Goal: Task Accomplishment & Management: Use online tool/utility

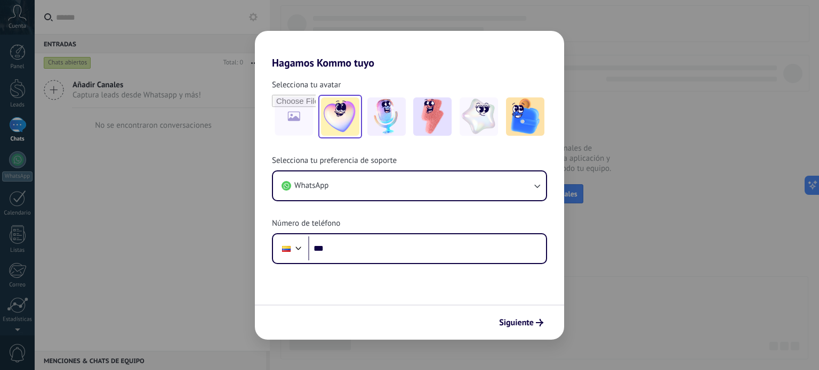
click at [350, 106] on img at bounding box center [340, 117] width 38 height 38
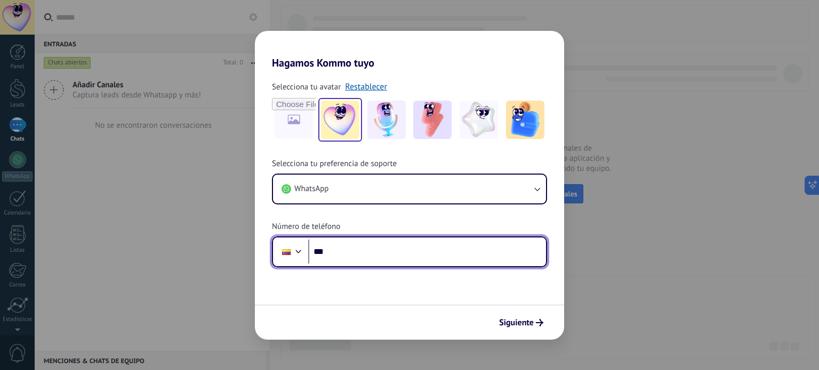
click at [461, 251] on input "***" at bounding box center [427, 252] width 238 height 25
type input "**"
click at [461, 251] on input "**********" at bounding box center [427, 252] width 238 height 25
type input "**********"
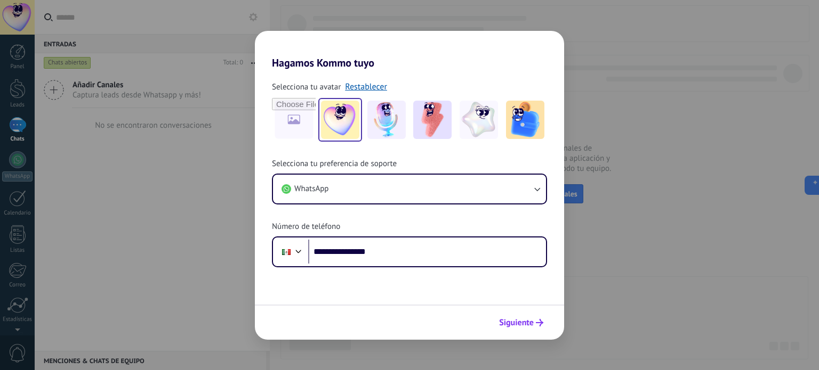
click at [525, 323] on span "Siguiente" at bounding box center [516, 322] width 35 height 7
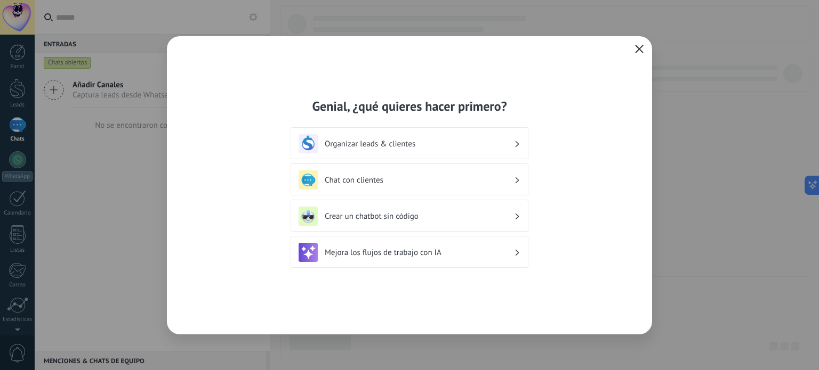
click at [407, 174] on div "Chat con clientes" at bounding box center [409, 180] width 222 height 19
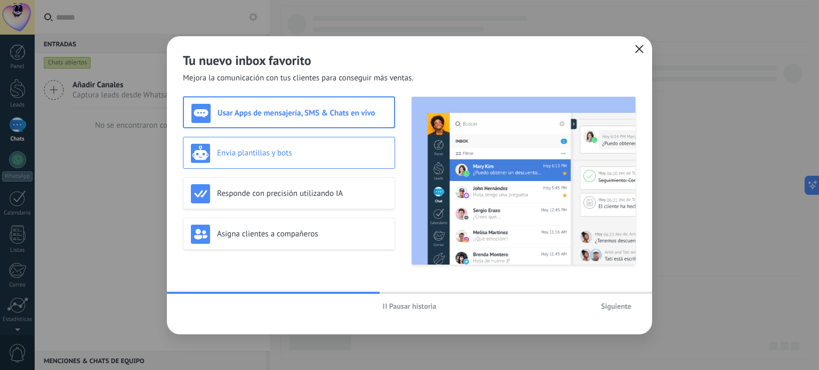
click at [267, 147] on div "Envía plantillas y bots" at bounding box center [289, 153] width 196 height 19
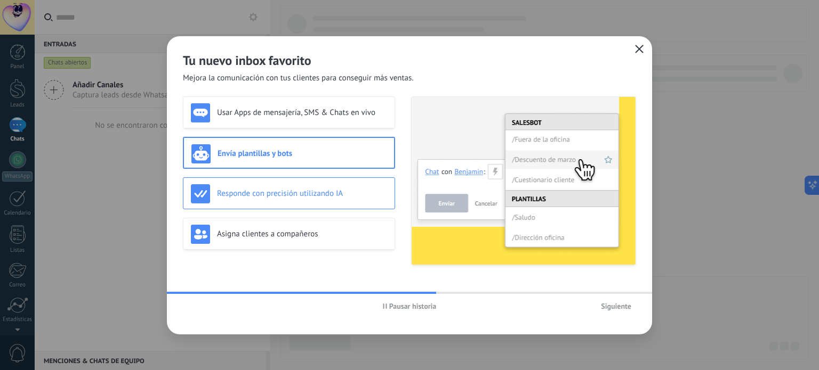
click at [299, 192] on h3 "Responde con precisión utilizando IA" at bounding box center [302, 194] width 170 height 10
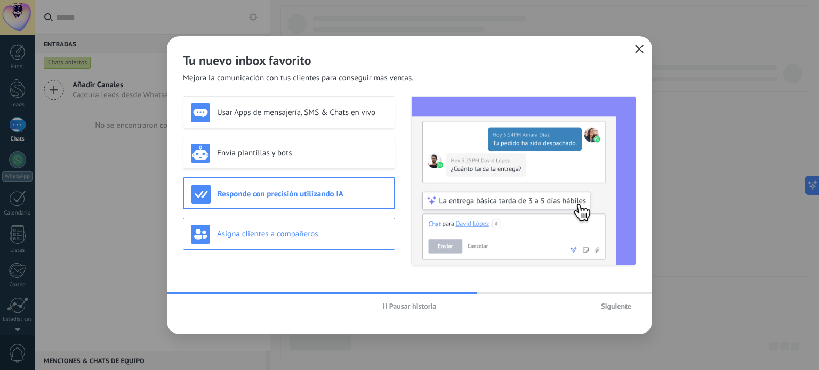
click at [318, 234] on h3 "Asigna clientes a compañeros" at bounding box center [302, 234] width 170 height 10
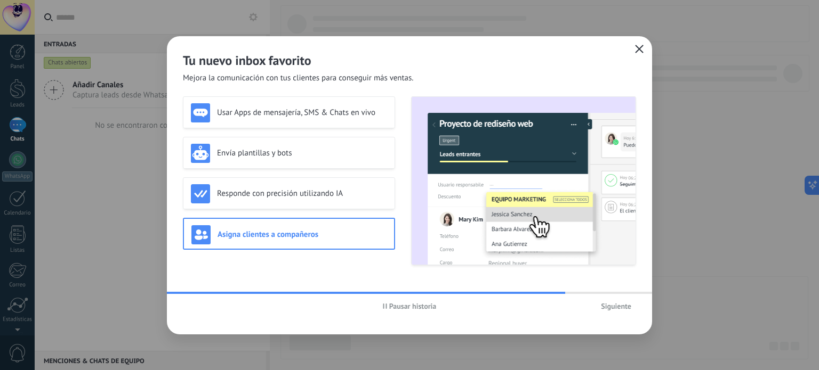
click at [623, 309] on span "Siguiente" at bounding box center [616, 306] width 30 height 7
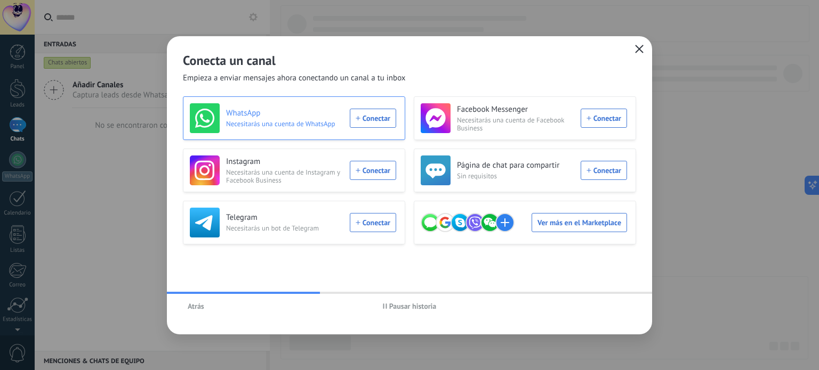
click at [370, 116] on div "WhatsApp Necesitarás una cuenta de WhatsApp Conectar" at bounding box center [293, 118] width 206 height 30
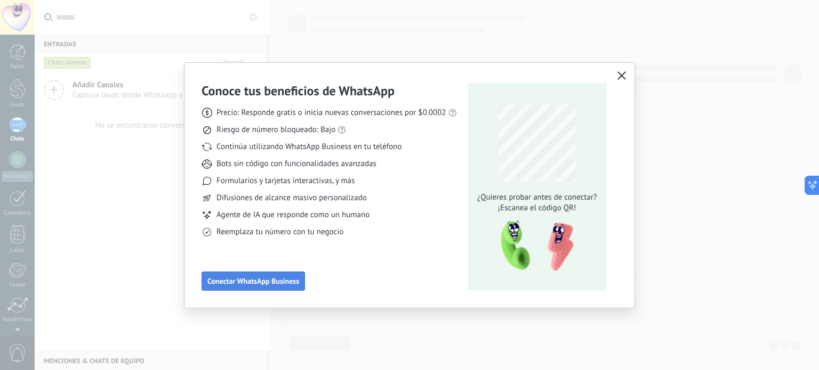
click at [263, 278] on span "Conectar WhatsApp Business" at bounding box center [253, 281] width 92 height 7
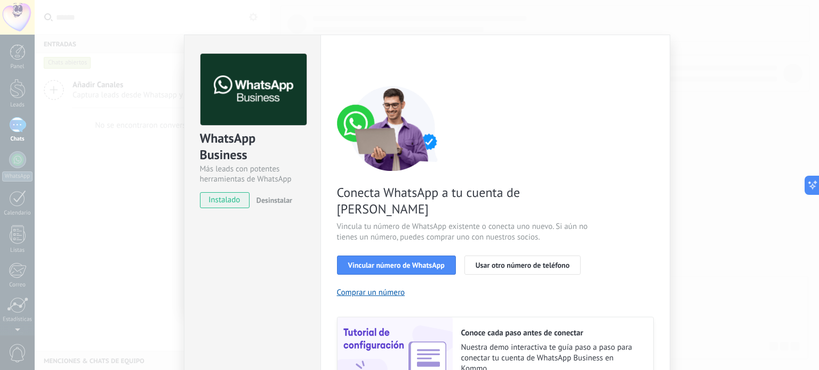
click at [755, 100] on div "WhatsApp Business Más leads con potentes herramientas de WhatsApp instalado Des…" at bounding box center [427, 185] width 784 height 370
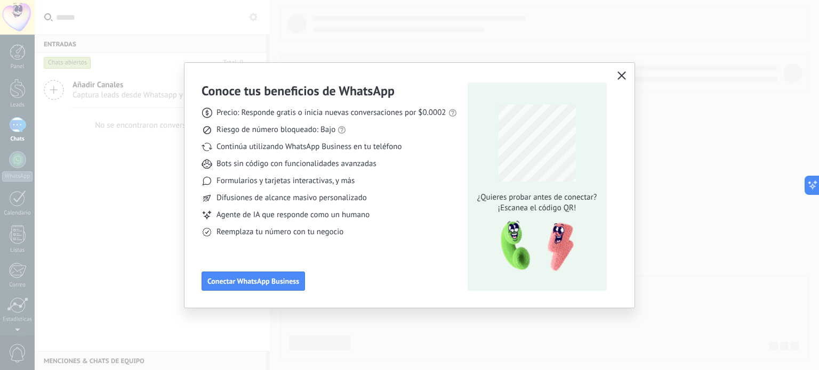
drag, startPoint x: 818, startPoint y: 104, endPoint x: 818, endPoint y: 140, distance: 36.2
click at [810, 140] on div "Conoce tus beneficios de WhatsApp Precio: Responde gratis o inicia nuevas conve…" at bounding box center [409, 185] width 819 height 370
click at [288, 275] on button "Conectar WhatsApp Business" at bounding box center [252, 281] width 103 height 19
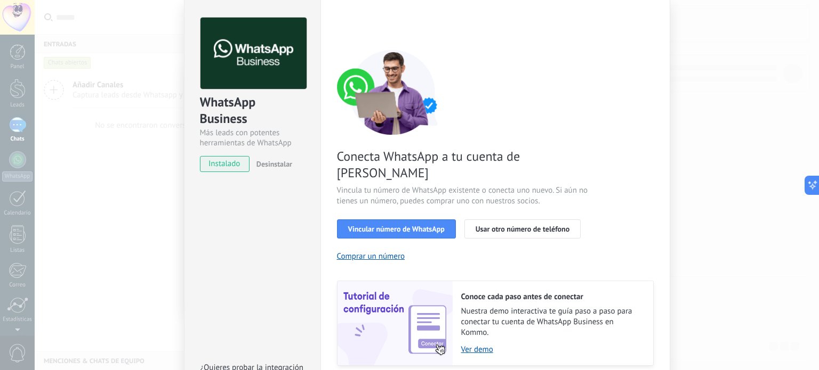
scroll to position [37, 0]
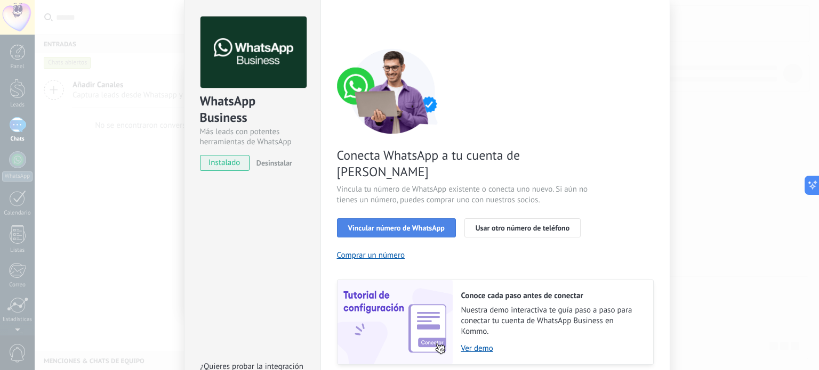
click at [431, 219] on button "Vincular número de WhatsApp" at bounding box center [396, 228] width 119 height 19
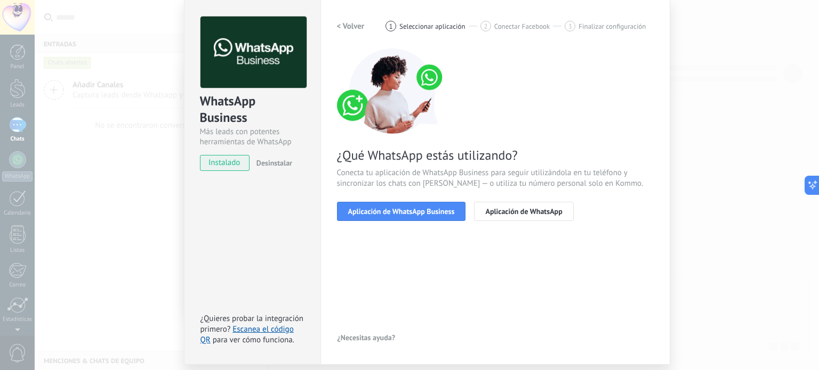
click at [431, 216] on button "Aplicación de WhatsApp Business" at bounding box center [401, 211] width 129 height 19
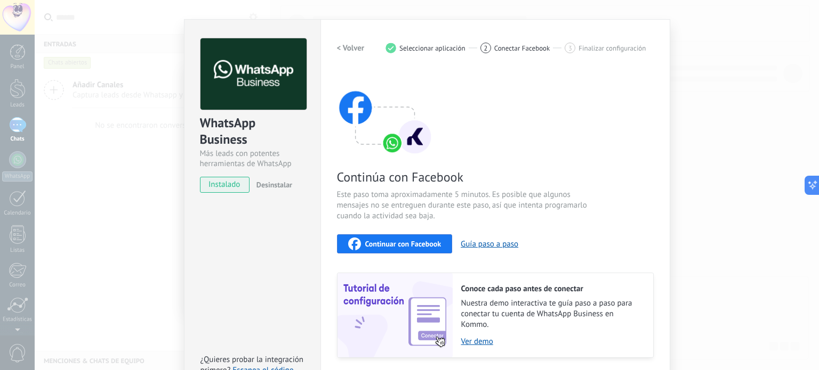
scroll to position [0, 0]
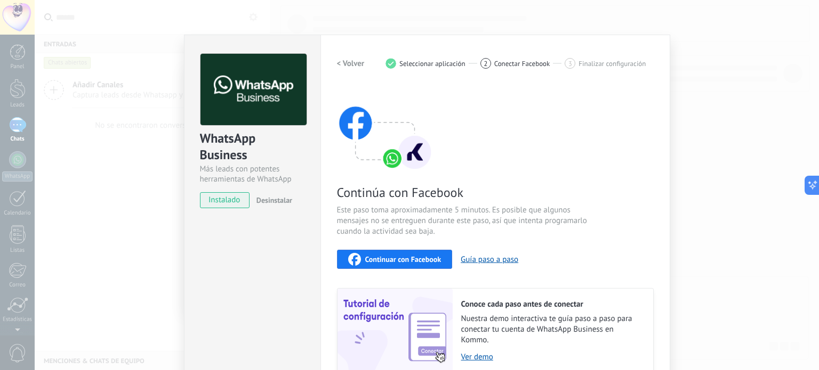
click at [341, 59] on h2 "< Volver" at bounding box center [351, 64] width 28 height 10
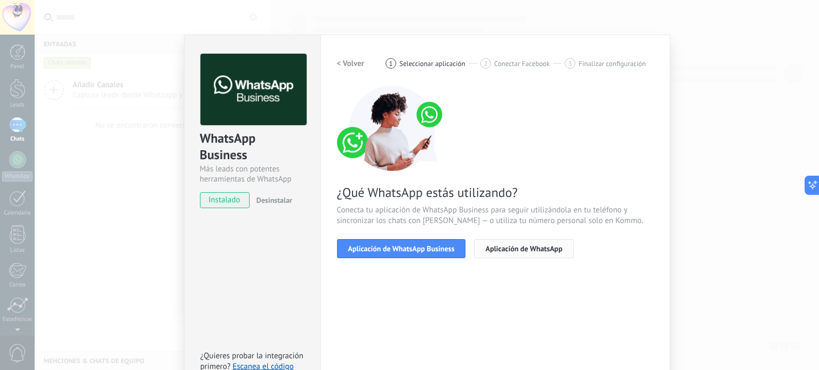
click at [518, 245] on span "Aplicación de WhatsApp" at bounding box center [523, 248] width 77 height 7
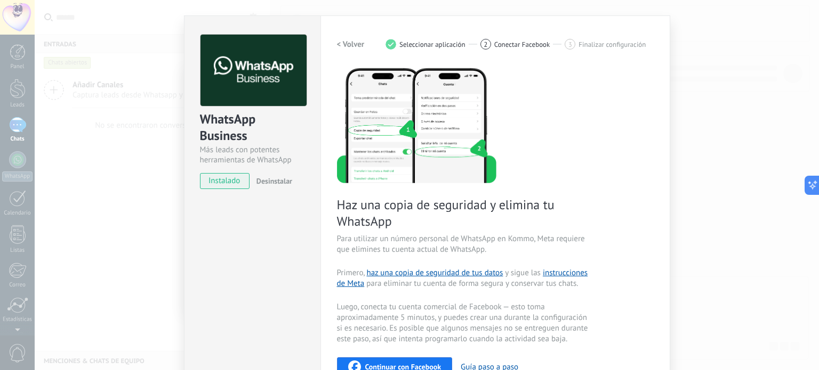
scroll to position [20, 0]
click at [352, 41] on h2 "< Volver" at bounding box center [351, 44] width 28 height 10
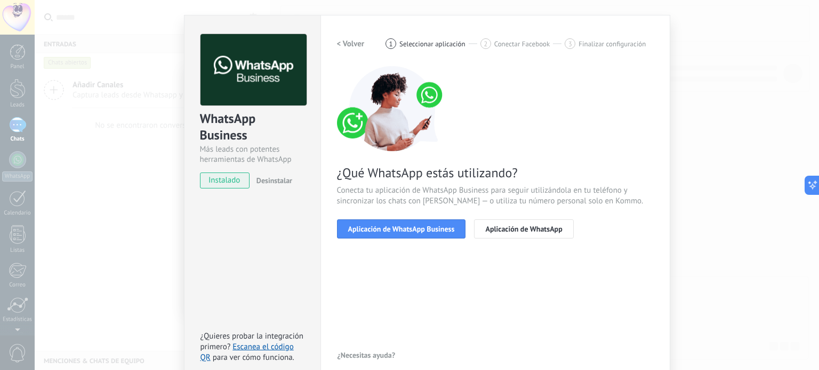
click at [352, 41] on h2 "< Volver" at bounding box center [351, 44] width 28 height 10
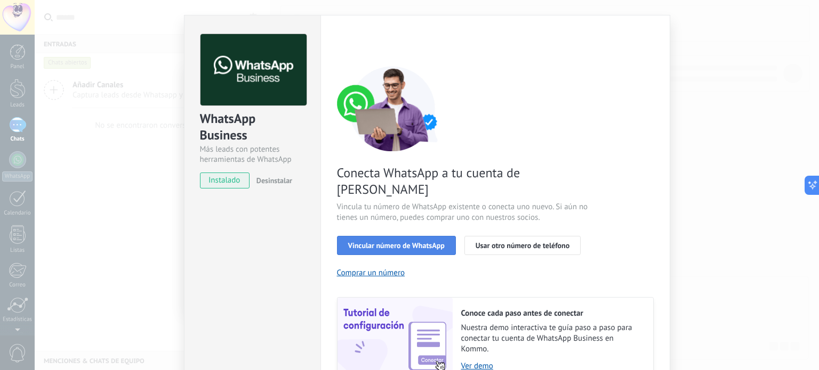
click at [391, 242] on span "Vincular número de WhatsApp" at bounding box center [396, 245] width 96 height 7
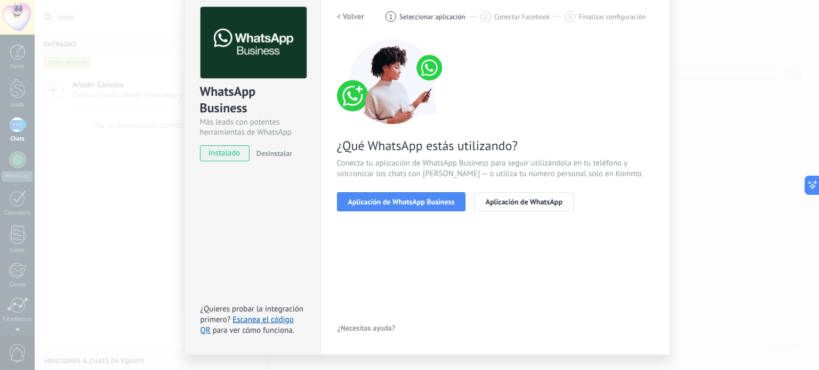
scroll to position [46, 0]
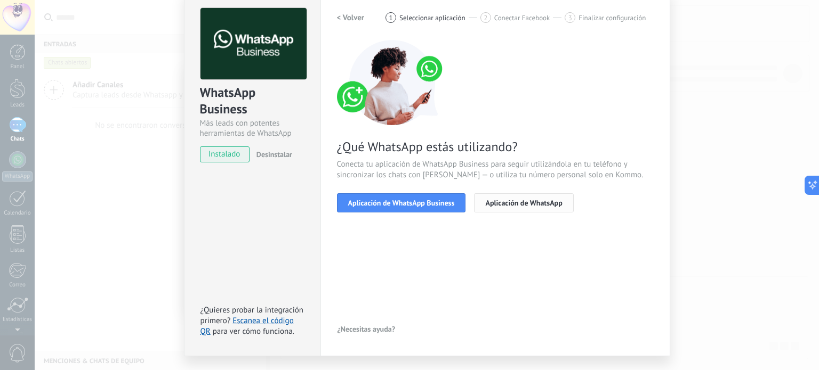
click at [488, 203] on span "Aplicación de WhatsApp" at bounding box center [523, 202] width 77 height 7
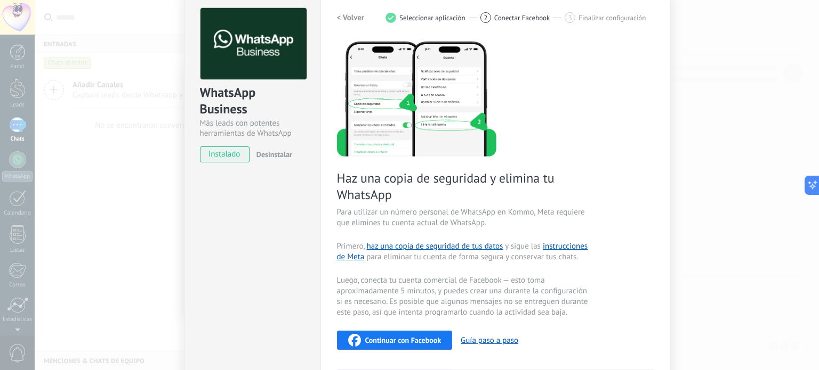
click at [357, 17] on h2 "< Volver" at bounding box center [351, 18] width 28 height 10
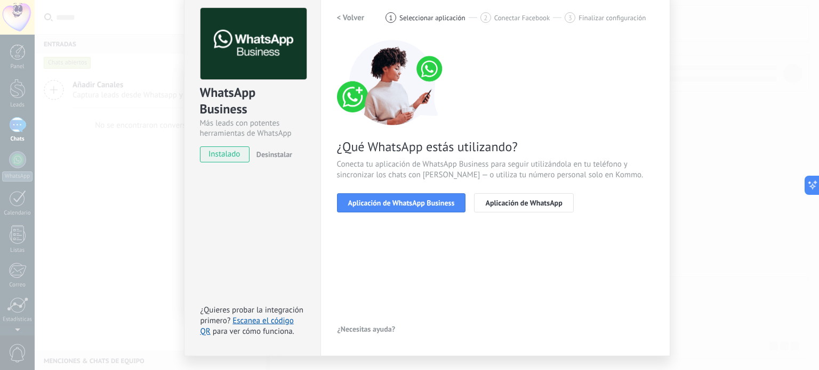
click at [410, 214] on div "< Volver 1 Seleccionar aplicación 2 Conectar Facebook 3 Finalizar configuración…" at bounding box center [495, 116] width 317 height 217
click at [401, 191] on div "¿Qué WhatsApp estás utilizando? Conecta tu aplicación de WhatsApp Business para…" at bounding box center [495, 126] width 317 height 173
click at [400, 199] on span "Aplicación de WhatsApp Business" at bounding box center [401, 202] width 107 height 7
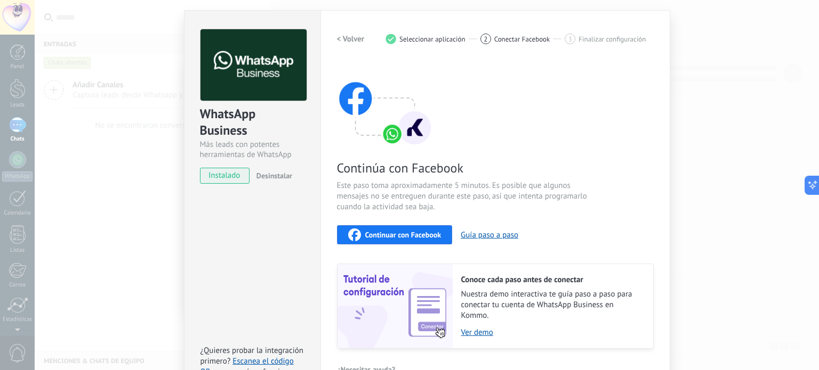
scroll to position [26, 0]
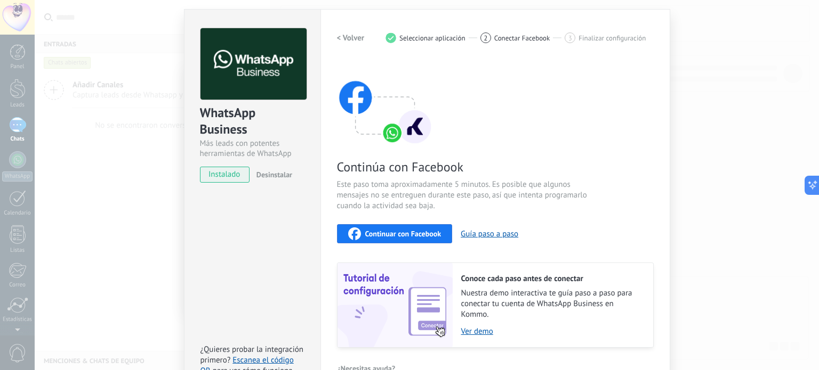
click at [424, 234] on span "Continuar con Facebook" at bounding box center [403, 233] width 76 height 7
click at [349, 36] on h2 "< Volver" at bounding box center [351, 38] width 28 height 10
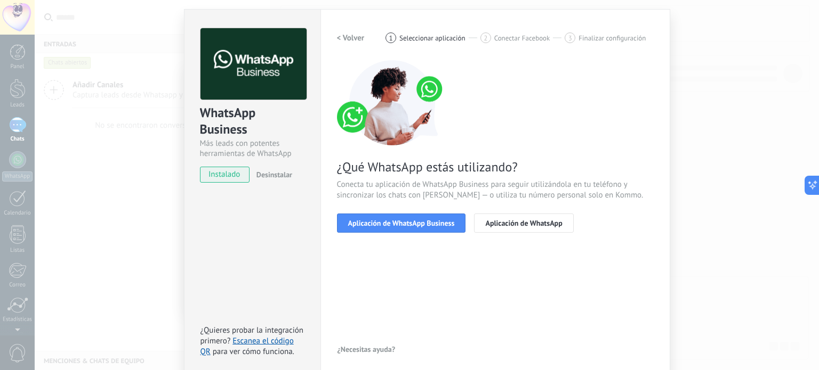
click at [640, 147] on div "¿Qué WhatsApp estás utilizando? Conecta tu aplicación de WhatsApp Business para…" at bounding box center [495, 146] width 317 height 173
click at [806, 112] on div "WhatsApp Business Más leads con potentes herramientas de WhatsApp instalado Des…" at bounding box center [427, 185] width 784 height 370
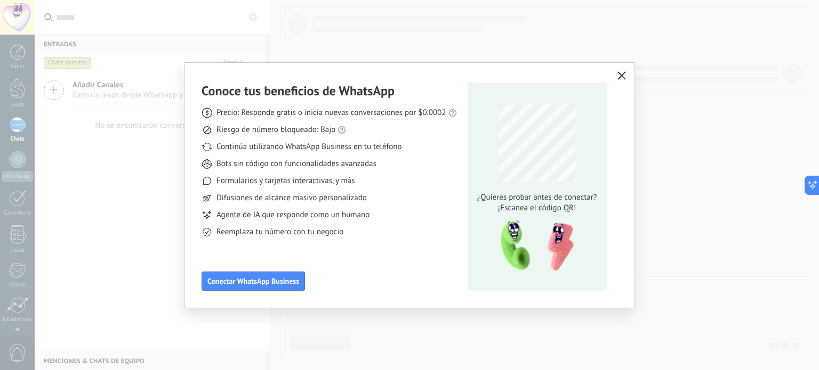
scroll to position [0, 0]
click at [620, 78] on icon "button" at bounding box center [621, 75] width 9 height 9
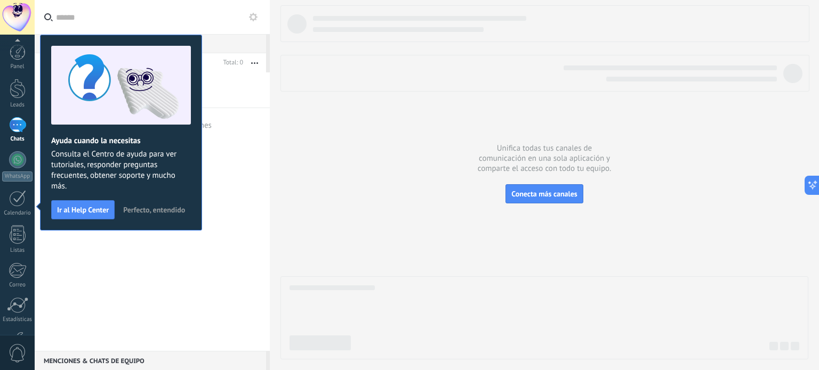
scroll to position [72, 0]
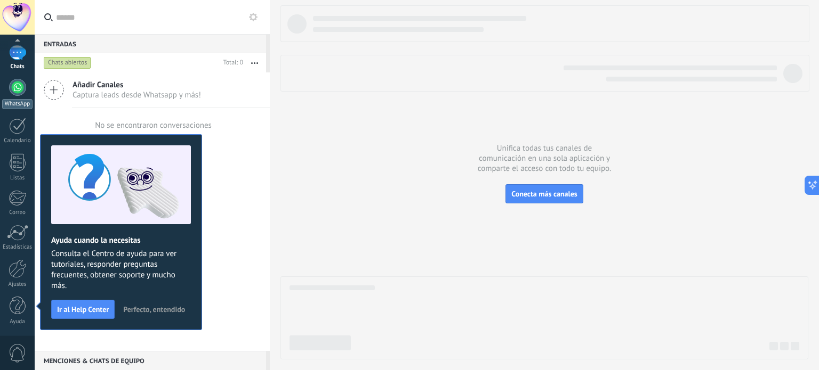
click at [14, 89] on div at bounding box center [17, 87] width 17 height 17
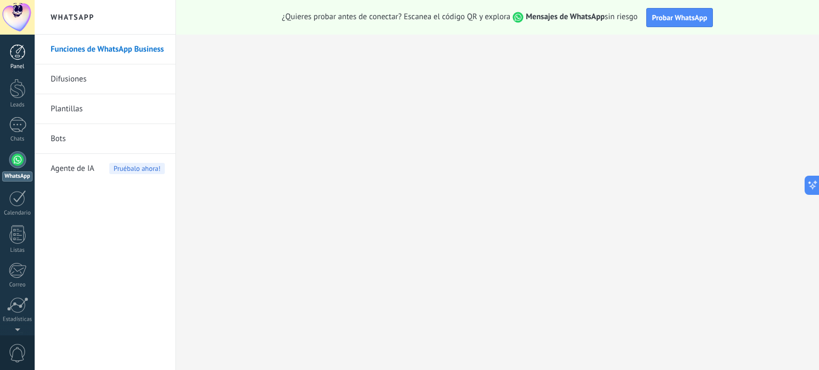
click at [23, 67] on div "Panel" at bounding box center [17, 66] width 31 height 7
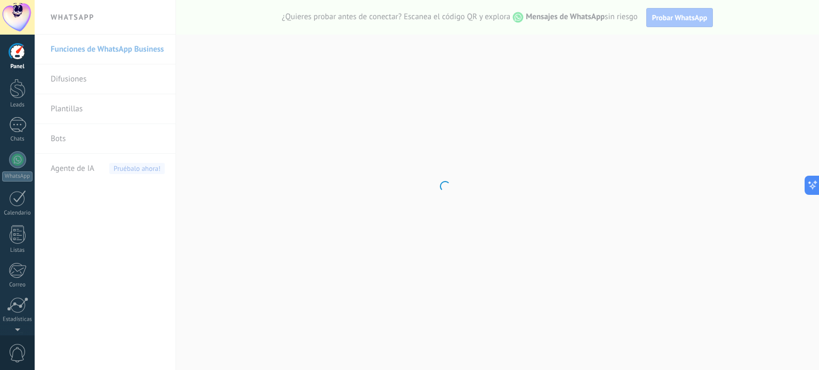
click at [14, 64] on div "Panel" at bounding box center [17, 66] width 31 height 7
click at [20, 80] on div at bounding box center [18, 89] width 16 height 20
click at [15, 51] on div at bounding box center [18, 52] width 16 height 16
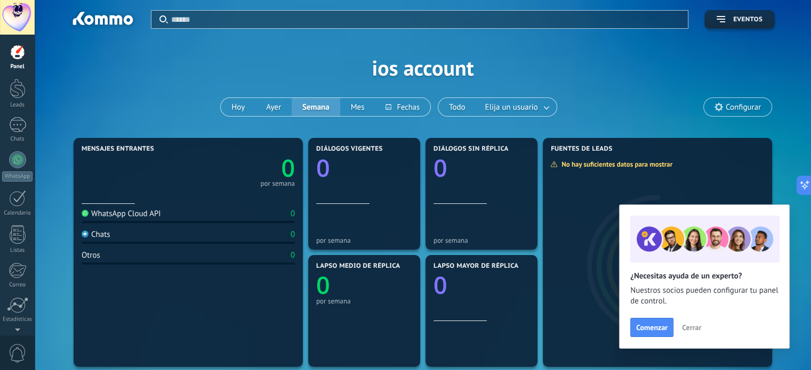
click at [687, 326] on span "Cerrar" at bounding box center [691, 327] width 19 height 7
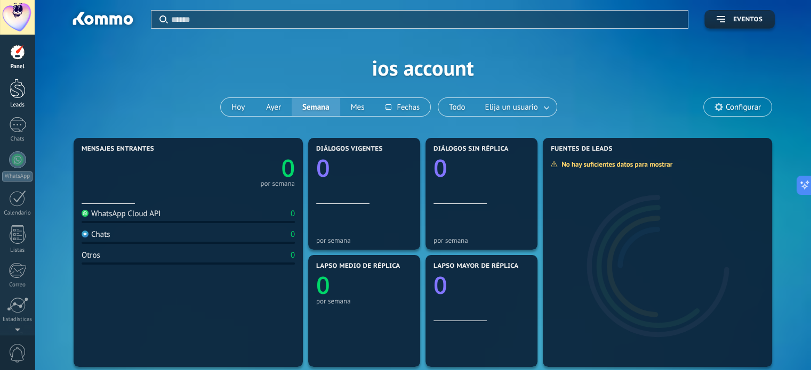
click at [23, 94] on div at bounding box center [18, 89] width 16 height 20
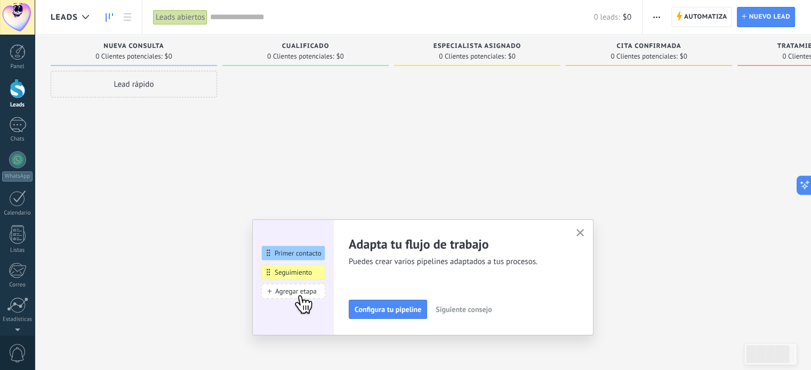
click at [577, 236] on div "Adapta tu flujo de trabajo Puedes crear varios pipelines adaptados a tus proces…" at bounding box center [463, 277] width 228 height 83
click at [591, 235] on div "Adapta tu flujo de trabajo Puedes crear varios pipelines adaptados a tus proces…" at bounding box center [422, 278] width 341 height 116
click at [584, 236] on icon "button" at bounding box center [580, 233] width 8 height 8
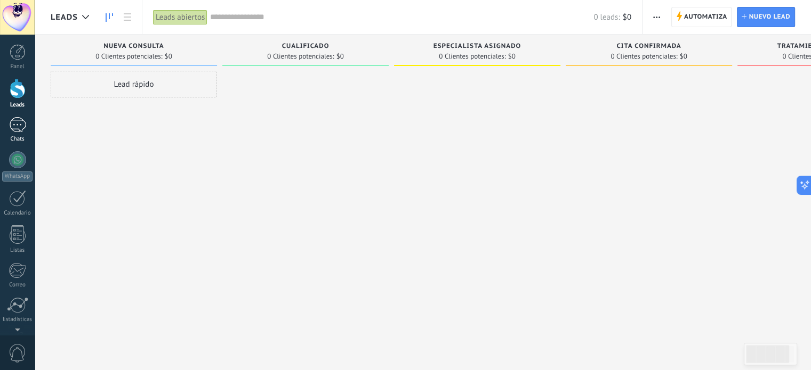
click at [21, 121] on div at bounding box center [17, 124] width 17 height 15
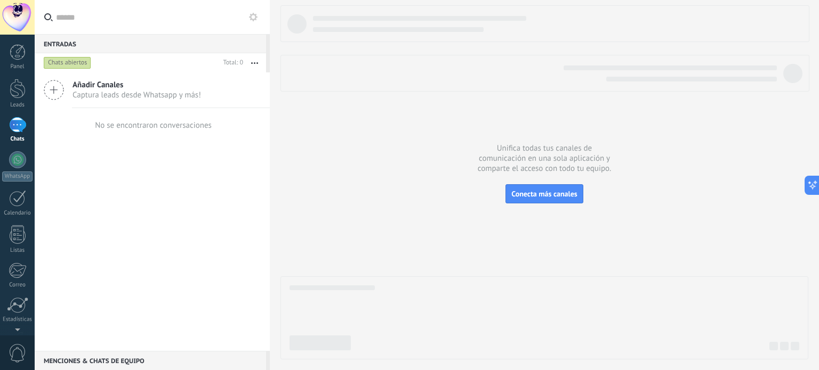
click at [107, 93] on span "Captura leads desde Whatsapp y más!" at bounding box center [136, 95] width 128 height 10
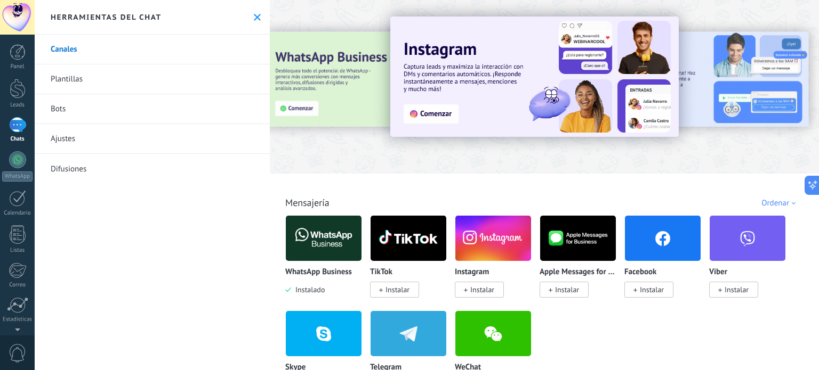
click at [307, 249] on img at bounding box center [324, 239] width 76 height 52
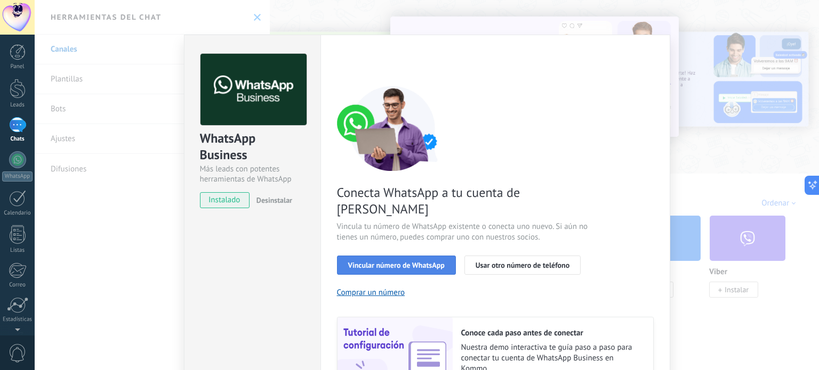
click at [368, 262] on span "Vincular número de WhatsApp" at bounding box center [396, 265] width 96 height 7
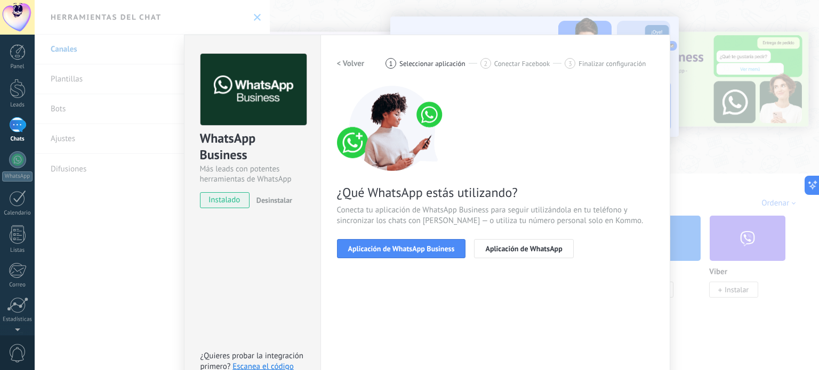
click at [368, 250] on span "Aplicación de WhatsApp Business" at bounding box center [401, 248] width 107 height 7
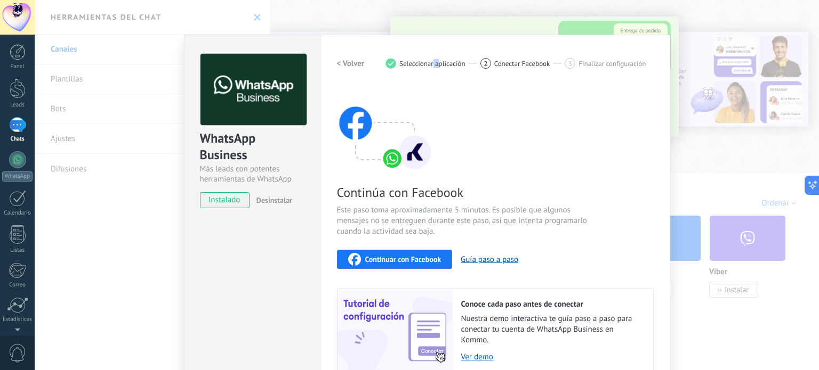
drag, startPoint x: 431, startPoint y: 45, endPoint x: 435, endPoint y: 20, distance: 25.4
click at [435, 20] on div "WhatsApp Business Más leads con potentes herramientas de WhatsApp instalado Des…" at bounding box center [427, 185] width 784 height 370
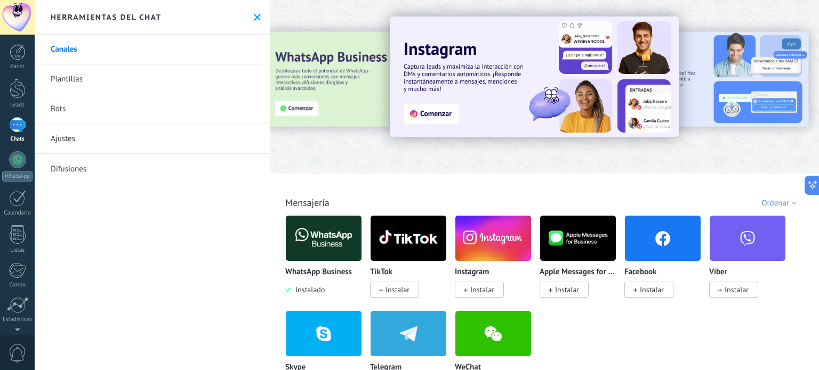
click at [307, 244] on img at bounding box center [324, 239] width 76 height 52
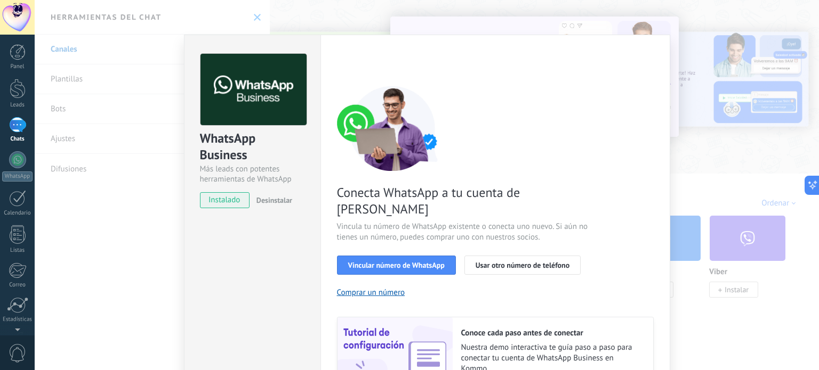
click at [217, 196] on span "instalado" at bounding box center [224, 200] width 49 height 16
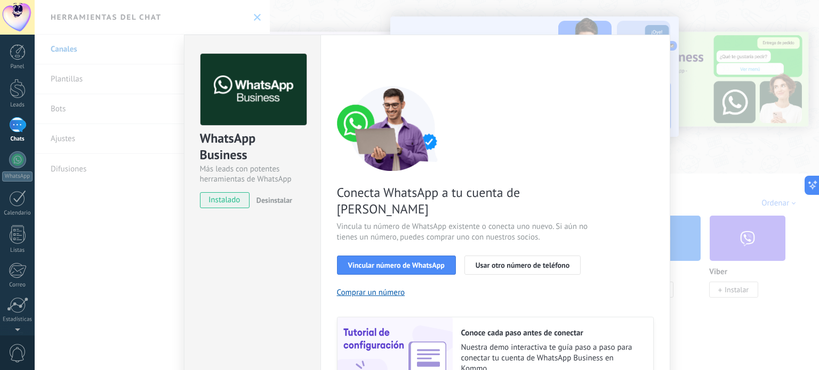
click at [208, 235] on div "WhatsApp Business Más leads con potentes herramientas de WhatsApp instalado Des…" at bounding box center [252, 243] width 136 height 416
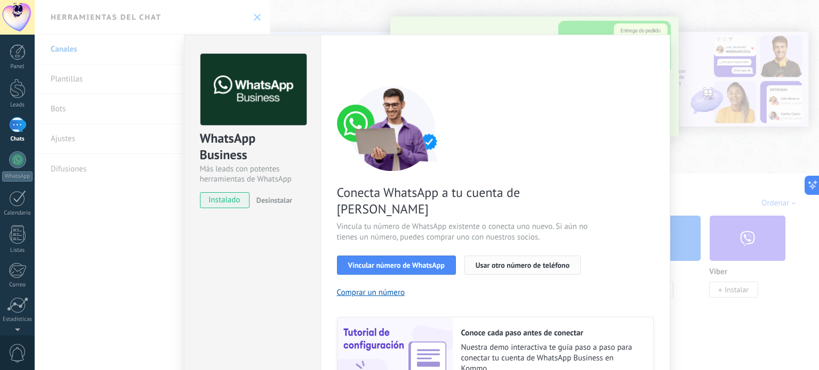
click at [502, 262] on span "Usar otro número de teléfono" at bounding box center [522, 265] width 94 height 7
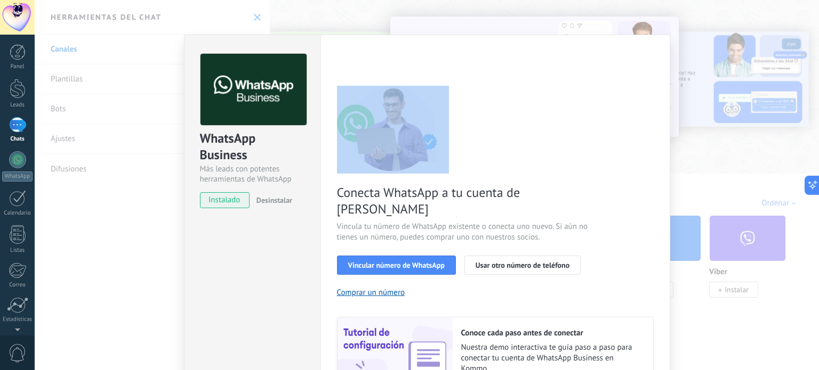
drag, startPoint x: 512, startPoint y: 104, endPoint x: 528, endPoint y: 53, distance: 53.1
click at [528, 54] on div "< Volver 1 Seleccionar aplicación 2 Conectar Facebook 3 Finalizar configuración…" at bounding box center [495, 228] width 317 height 349
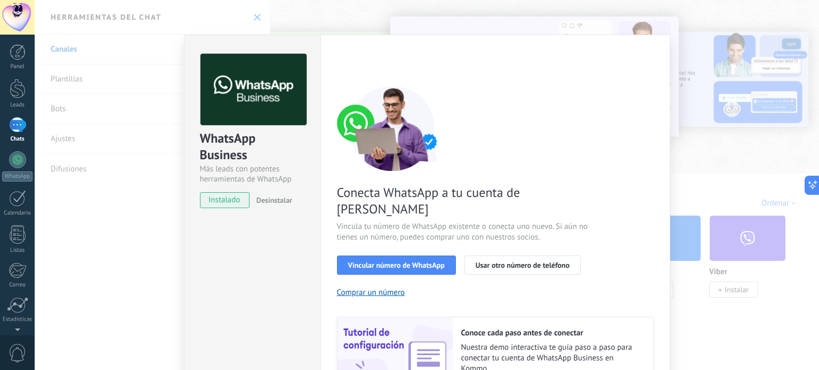
drag, startPoint x: 520, startPoint y: 52, endPoint x: 532, endPoint y: 8, distance: 46.1
click at [532, 8] on div "WhatsApp Business Más leads con potentes herramientas de WhatsApp instalado Des…" at bounding box center [427, 185] width 784 height 370
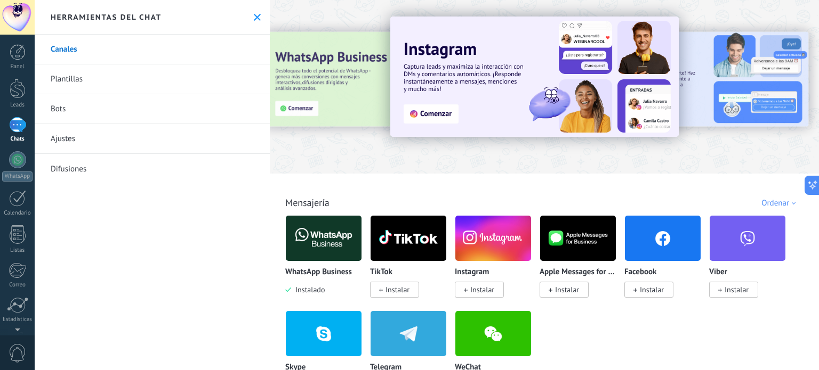
click at [321, 261] on img at bounding box center [324, 239] width 76 height 52
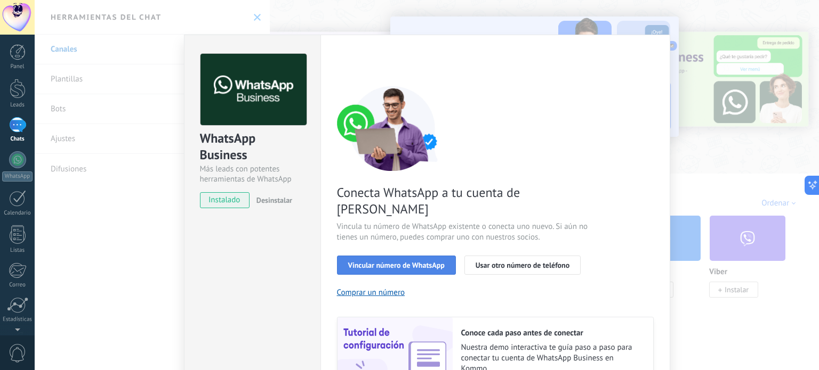
click at [364, 262] on span "Vincular número de WhatsApp" at bounding box center [396, 265] width 96 height 7
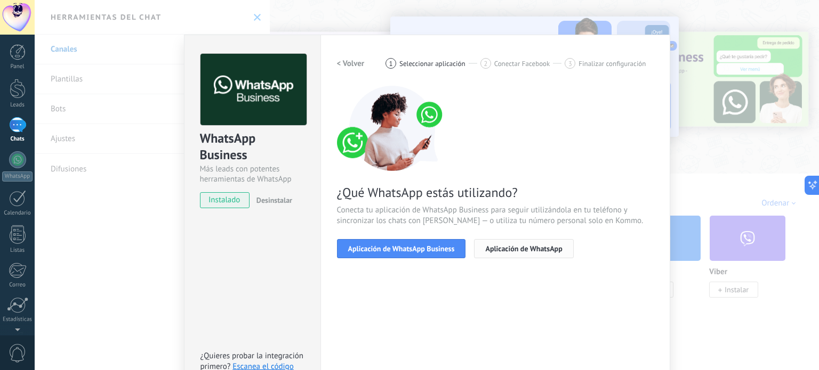
click at [490, 239] on button "Aplicación de WhatsApp" at bounding box center [523, 248] width 99 height 19
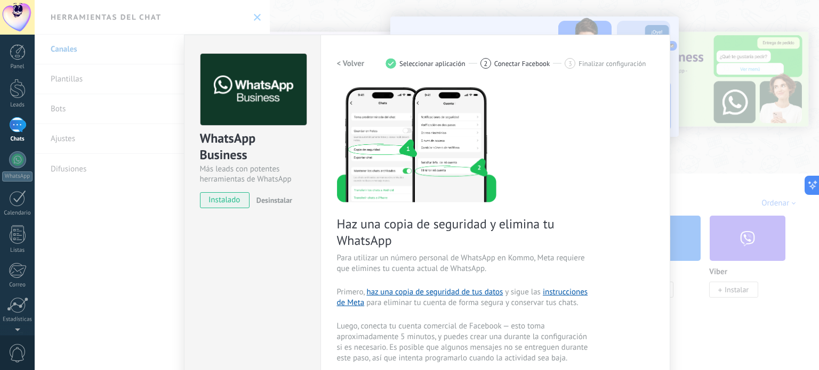
click at [359, 62] on h2 "< Volver" at bounding box center [351, 64] width 28 height 10
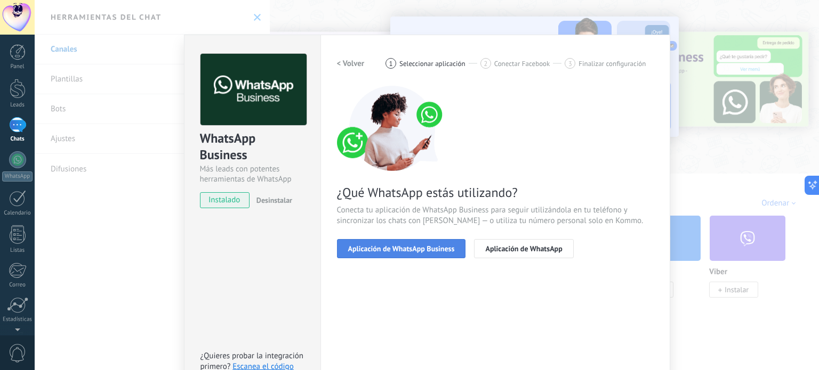
click at [409, 256] on button "Aplicación de WhatsApp Business" at bounding box center [401, 248] width 129 height 19
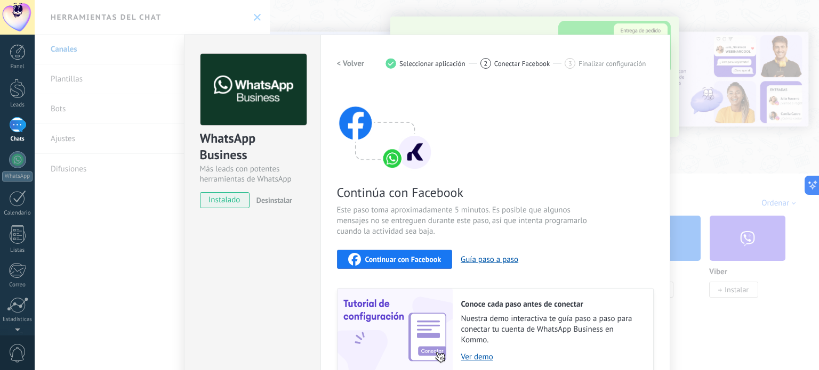
click at [405, 259] on span "Continuar con Facebook" at bounding box center [403, 259] width 76 height 7
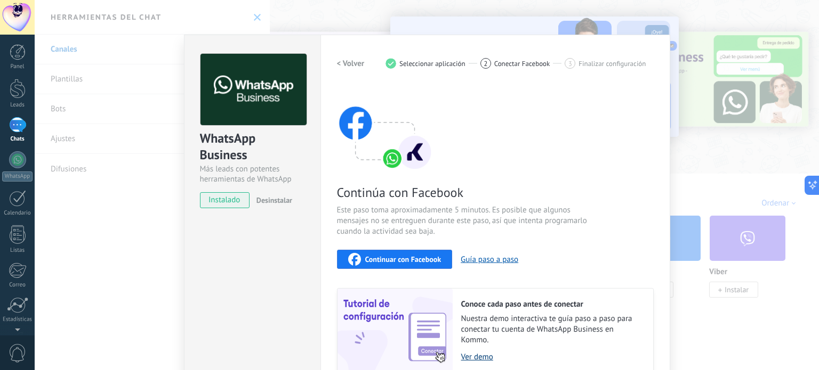
click at [470, 355] on link "Ver demo" at bounding box center [551, 357] width 181 height 10
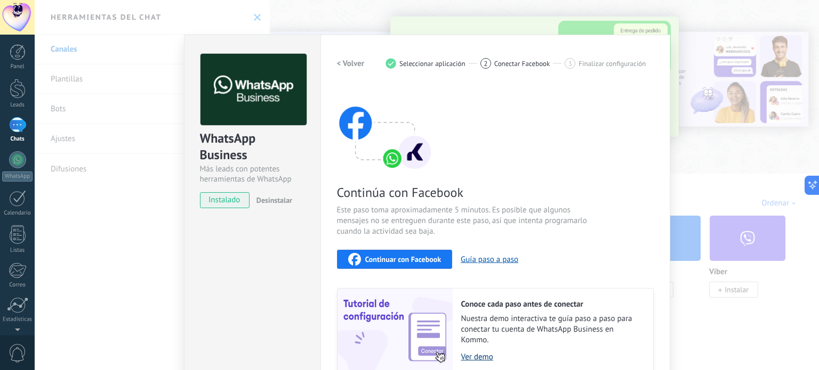
click at [463, 358] on link "Ver demo" at bounding box center [551, 357] width 181 height 10
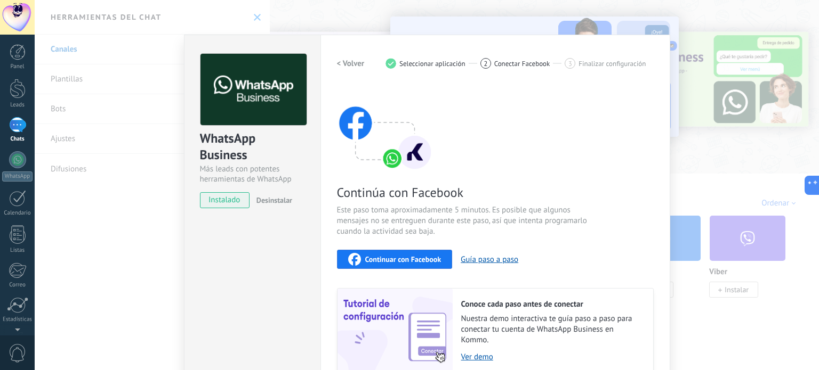
click at [406, 256] on span "Continuar con Facebook" at bounding box center [403, 259] width 76 height 7
